Goal: Transaction & Acquisition: Book appointment/travel/reservation

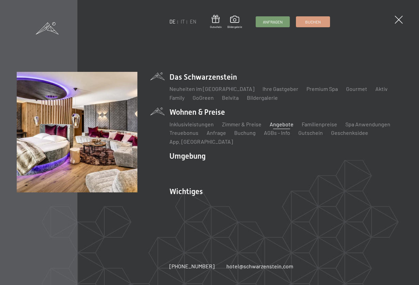
click at [274, 122] on link "Angebote" at bounding box center [282, 124] width 24 height 6
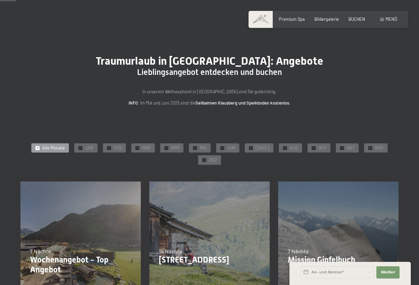
scroll to position [35, 0]
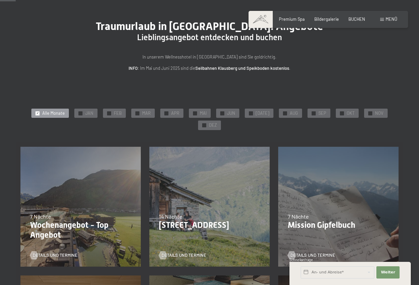
drag, startPoint x: 213, startPoint y: 125, endPoint x: 235, endPoint y: 175, distance: 54.8
click at [213, 126] on span "DEZ" at bounding box center [213, 125] width 8 height 6
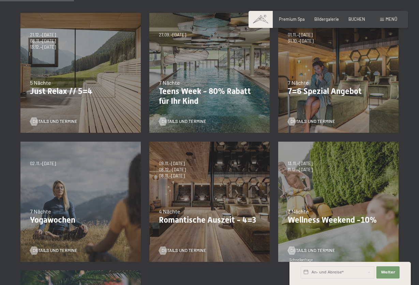
scroll to position [174, 0]
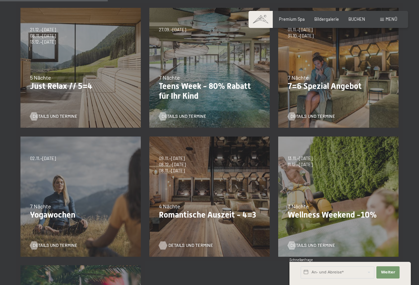
click at [180, 244] on span "Details und Termine" at bounding box center [190, 246] width 45 height 6
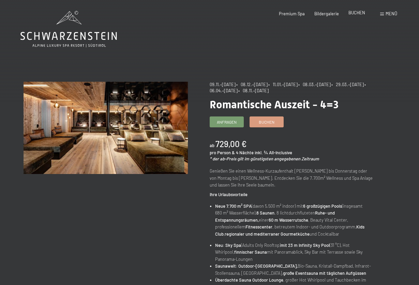
click at [354, 12] on span "BUCHEN" at bounding box center [356, 12] width 17 height 5
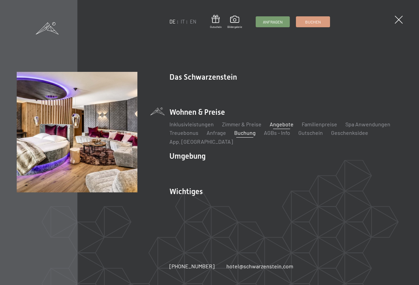
click at [276, 123] on link "Angebote" at bounding box center [282, 124] width 24 height 6
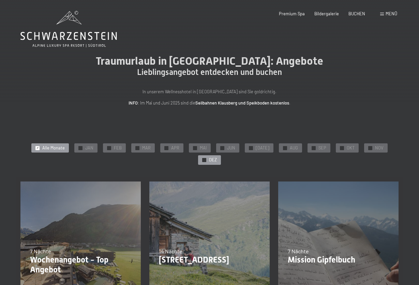
click at [207, 160] on div "✓ DEZ" at bounding box center [209, 160] width 23 height 10
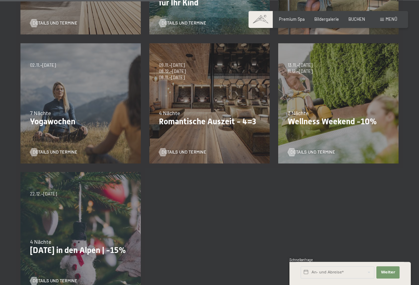
scroll to position [278, 0]
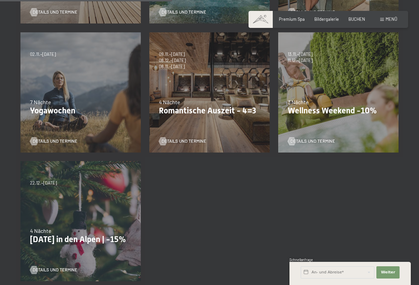
click at [98, 212] on div "22.12.–[DATE] 4 Nächte [DATE] in den Alpen | -15% Details und Termine" at bounding box center [80, 221] width 129 height 129
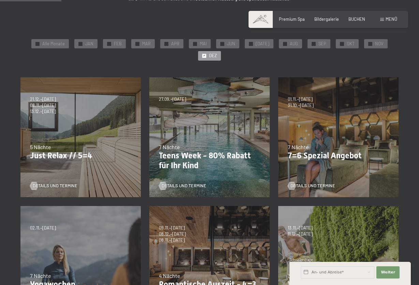
scroll to position [0, 0]
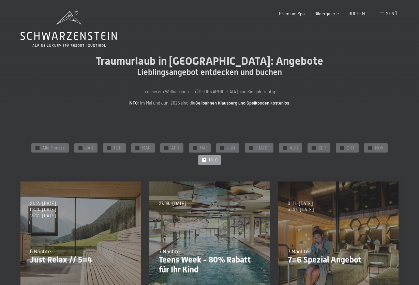
click at [374, 96] on div "Traumurlaub in [GEOGRAPHIC_DATA]: Angebote Lieblingsangebot entdecken und buche…" at bounding box center [209, 81] width 419 height 52
